Goal: Task Accomplishment & Management: Use online tool/utility

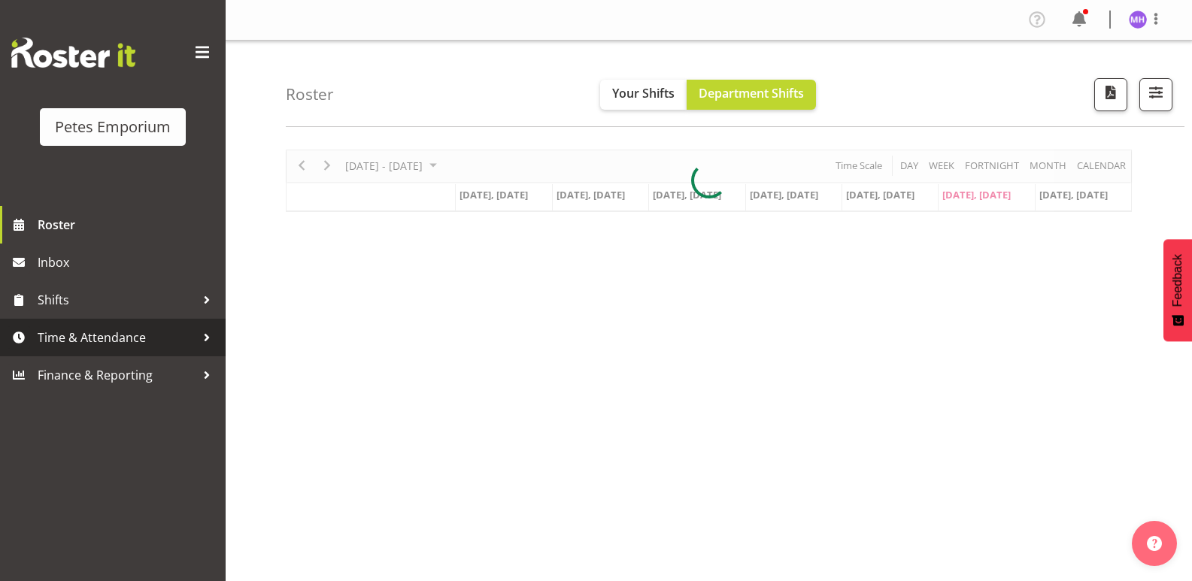
click at [111, 344] on span "Time & Attendance" at bounding box center [117, 337] width 158 height 23
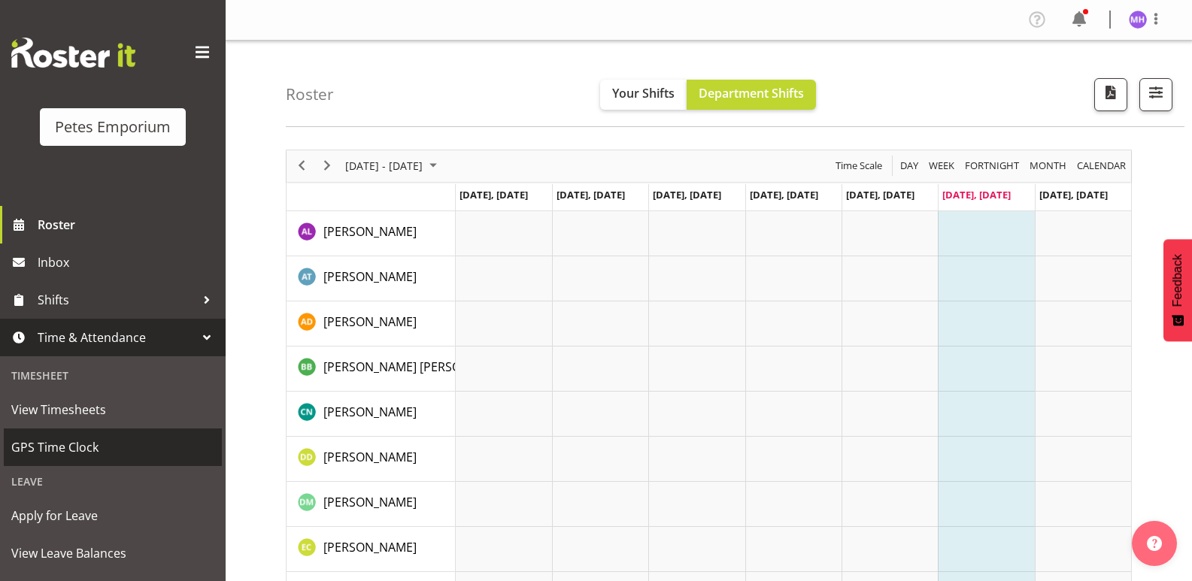
click at [74, 462] on link "GPS Time Clock" at bounding box center [113, 448] width 218 height 38
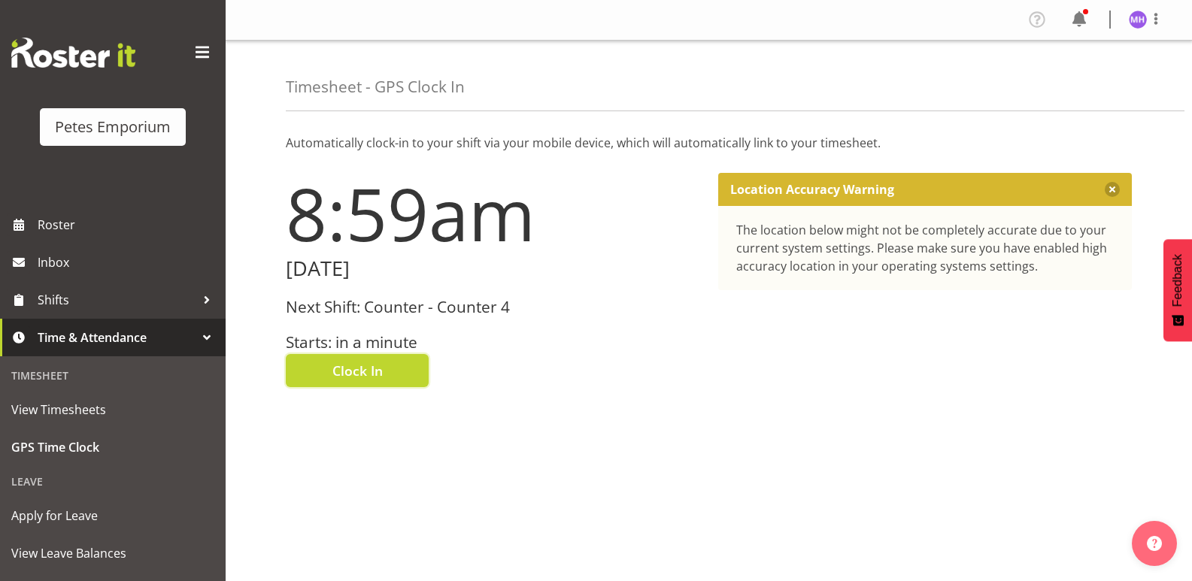
drag, startPoint x: 349, startPoint y: 382, endPoint x: 384, endPoint y: 338, distance: 56.7
click at [350, 383] on button "Clock In" at bounding box center [357, 370] width 143 height 33
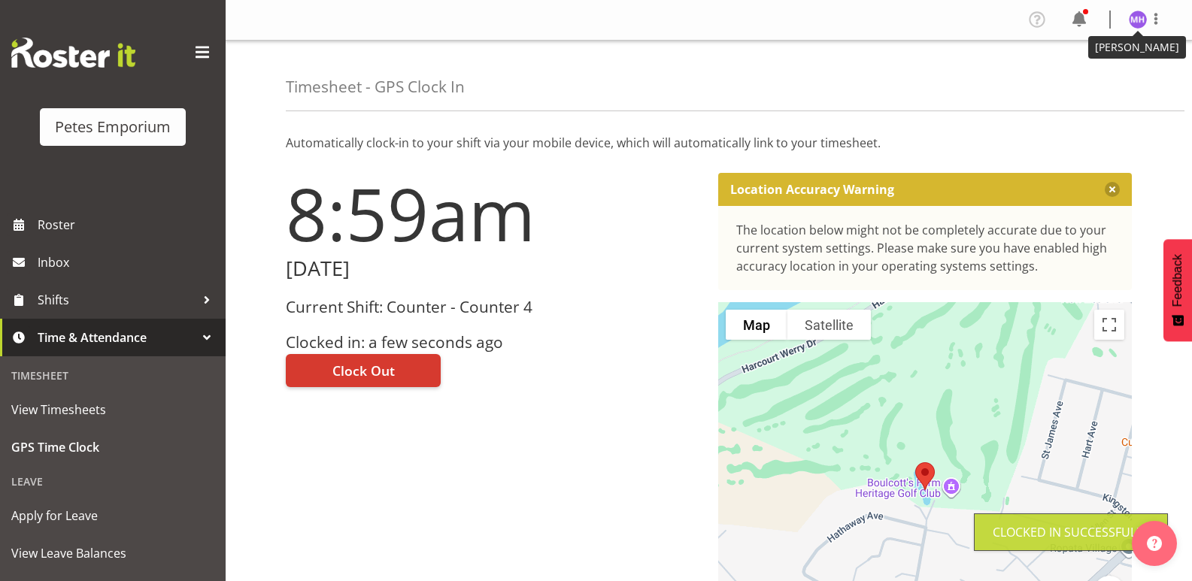
click at [1145, 24] on img at bounding box center [1138, 20] width 18 height 18
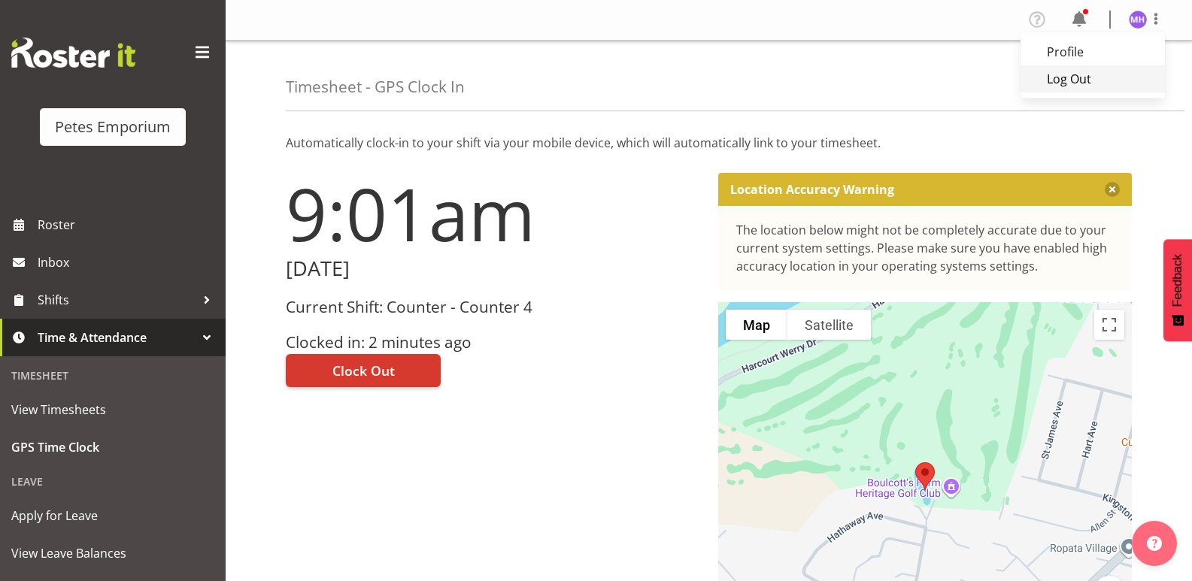
click at [1059, 82] on link "Log Out" at bounding box center [1093, 78] width 144 height 27
